Goal: Navigation & Orientation: Find specific page/section

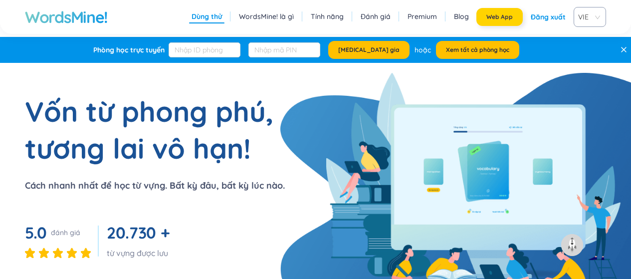
scroll to position [279, 0]
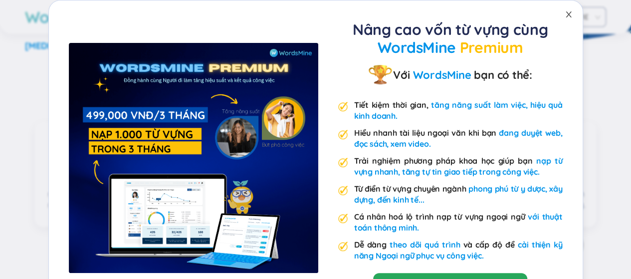
click at [564, 13] on icon "close" at bounding box center [568, 14] width 8 height 8
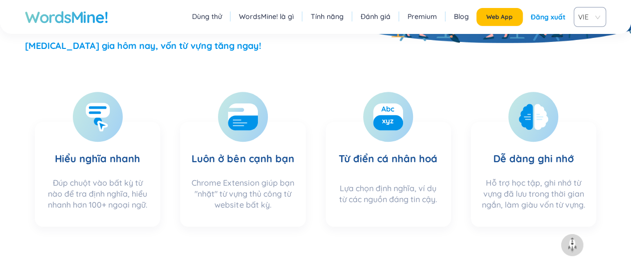
scroll to position [0, 0]
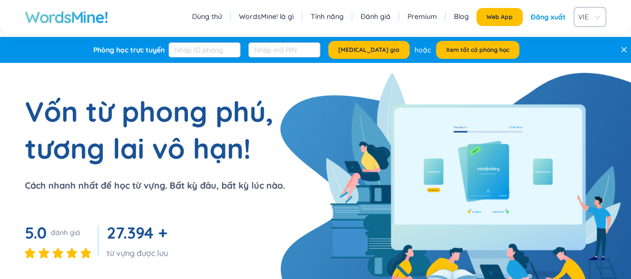
click at [546, 16] on div "Đăng xuất" at bounding box center [548, 17] width 35 height 18
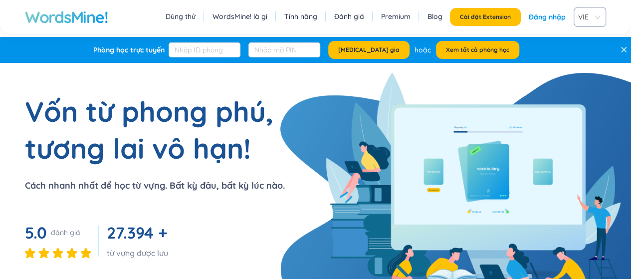
click at [546, 16] on link "Đăng nhập" at bounding box center [547, 17] width 37 height 18
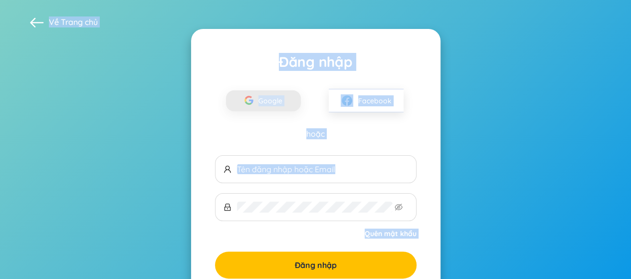
click at [546, 16] on div "Về Trang chủ" at bounding box center [315, 22] width 601 height 14
click at [276, 97] on span "Google" at bounding box center [272, 100] width 29 height 21
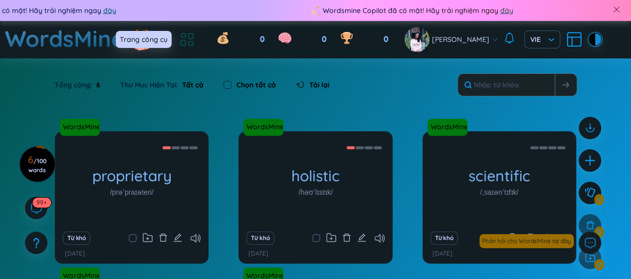
click at [188, 38] on icon at bounding box center [187, 39] width 18 height 18
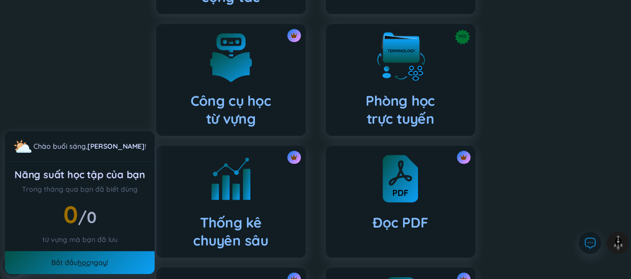
scroll to position [328, 0]
click at [395, 196] on img at bounding box center [399, 178] width 39 height 55
